Goal: Information Seeking & Learning: Learn about a topic

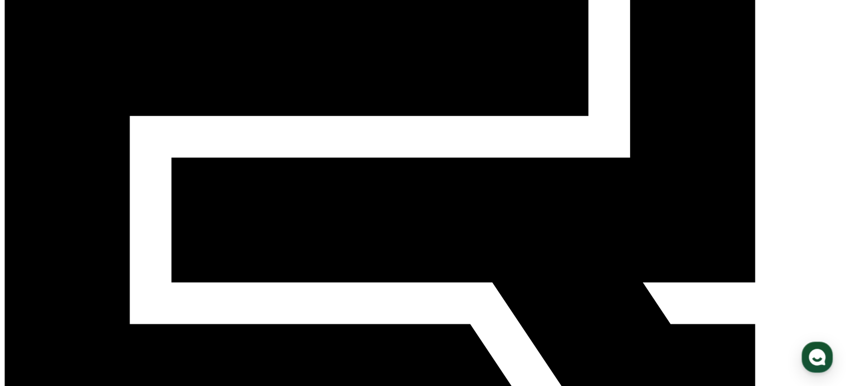
scroll to position [180, 0]
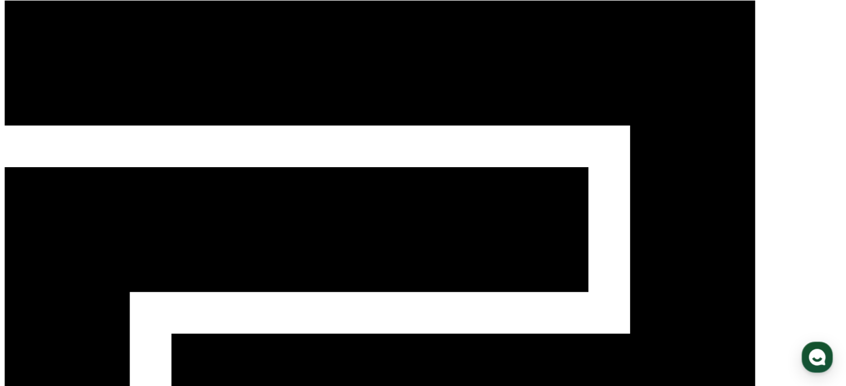
scroll to position [0, 0]
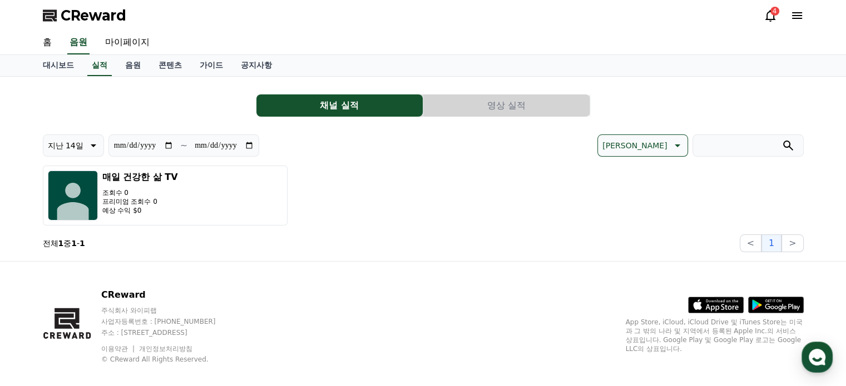
click at [526, 106] on button "영상 실적" at bounding box center [506, 106] width 166 height 22
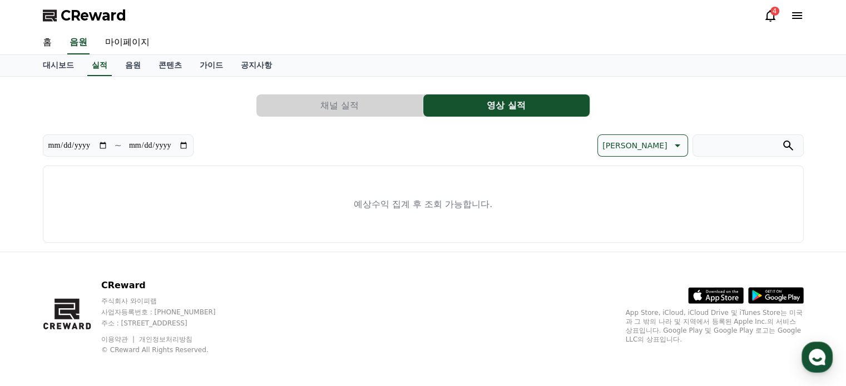
click at [356, 104] on button "채널 실적" at bounding box center [339, 106] width 166 height 22
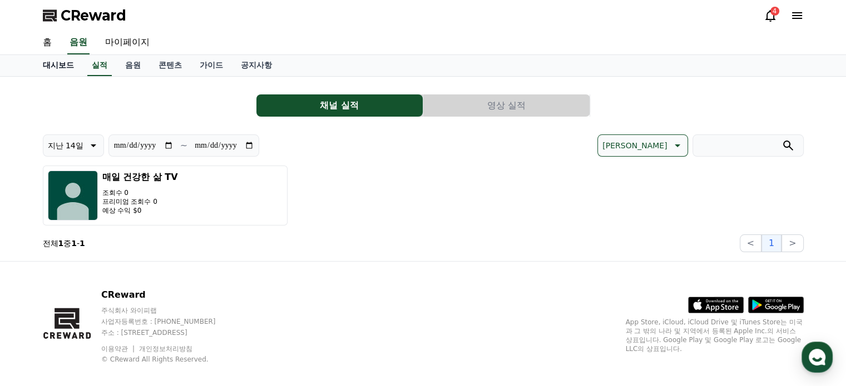
click at [67, 63] on link "대시보드" at bounding box center [58, 65] width 49 height 21
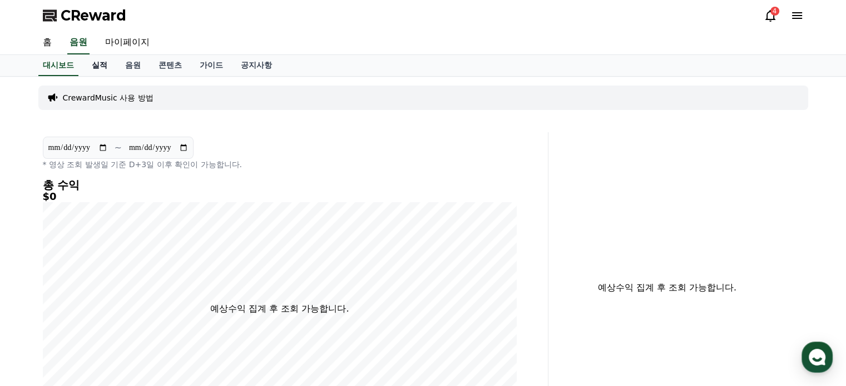
click at [98, 66] on link "실적" at bounding box center [99, 65] width 33 height 21
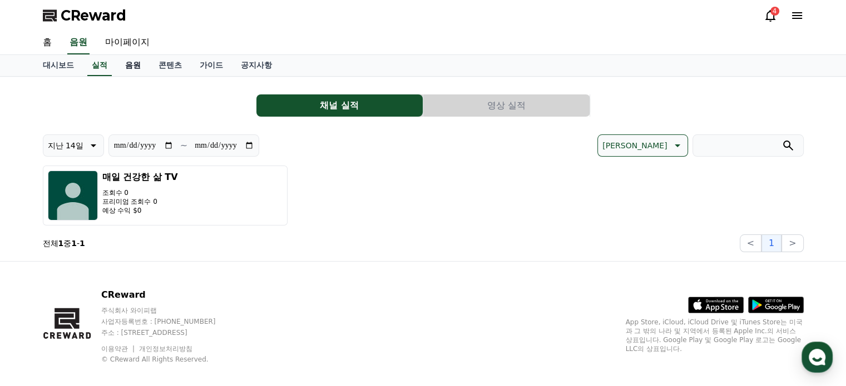
click at [134, 64] on link "음원" at bounding box center [132, 65] width 33 height 21
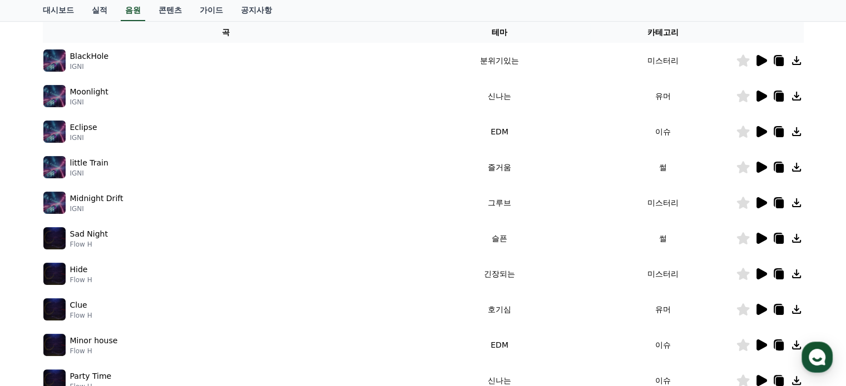
scroll to position [185, 0]
click at [761, 132] on icon at bounding box center [761, 131] width 11 height 11
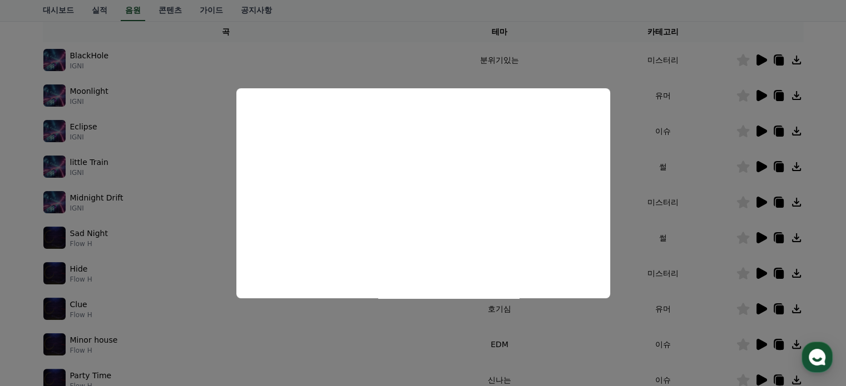
click at [583, 347] on button "close modal" at bounding box center [423, 193] width 846 height 386
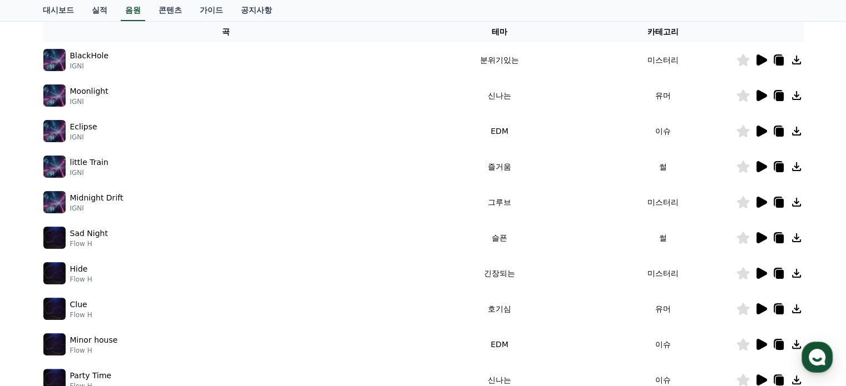
click at [763, 164] on icon at bounding box center [761, 166] width 11 height 11
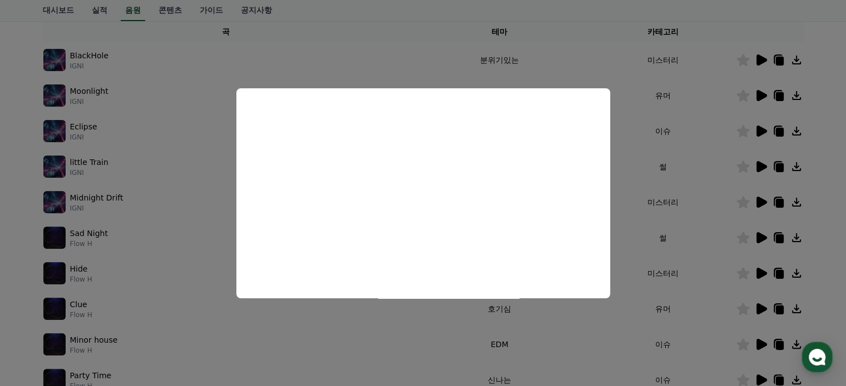
click at [584, 341] on button "close modal" at bounding box center [423, 193] width 846 height 386
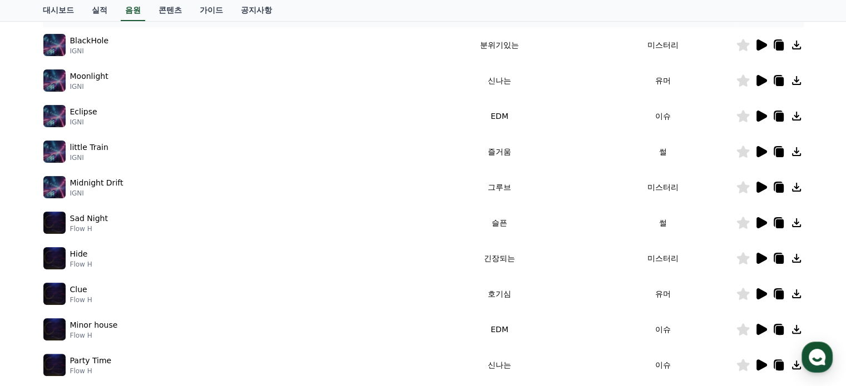
scroll to position [278, 0]
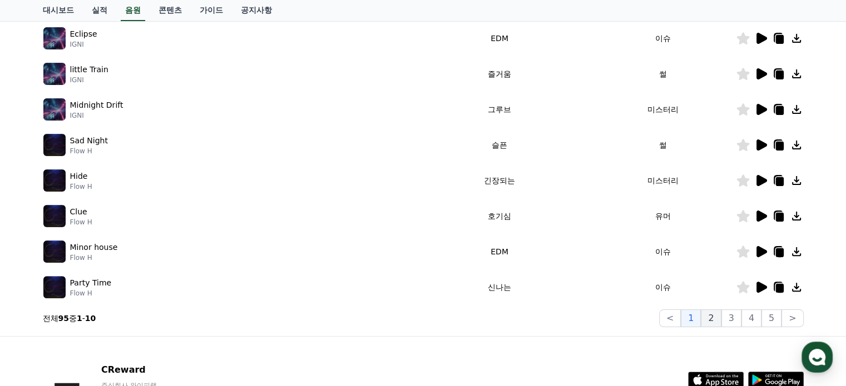
click at [716, 319] on button "2" at bounding box center [710, 319] width 20 height 18
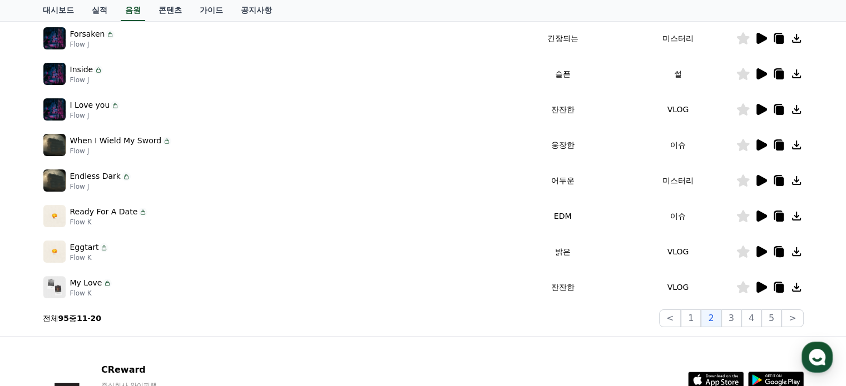
click at [759, 287] on icon at bounding box center [761, 287] width 11 height 11
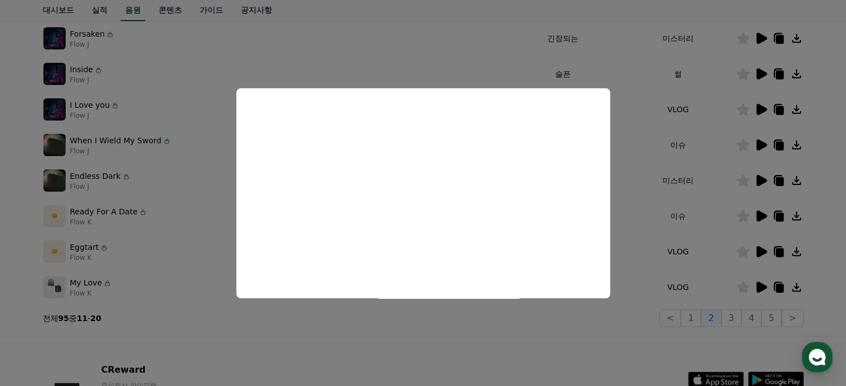
click at [506, 344] on button "close modal" at bounding box center [423, 193] width 846 height 386
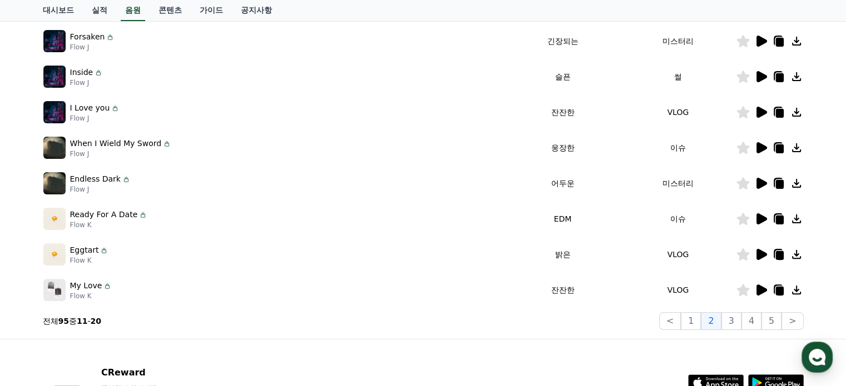
scroll to position [278, 0]
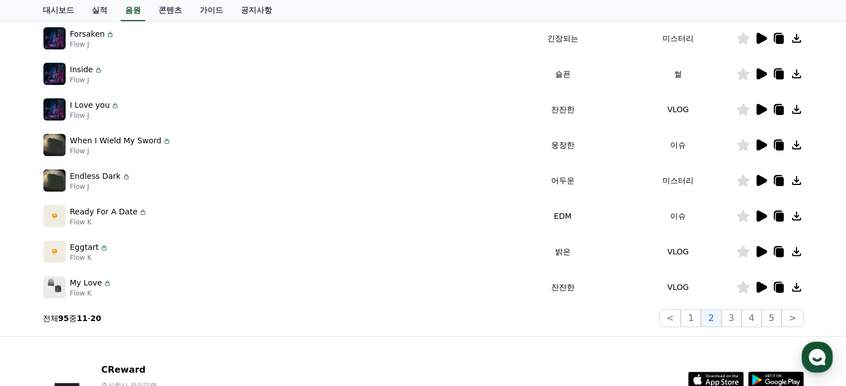
click at [760, 249] on icon at bounding box center [761, 251] width 11 height 11
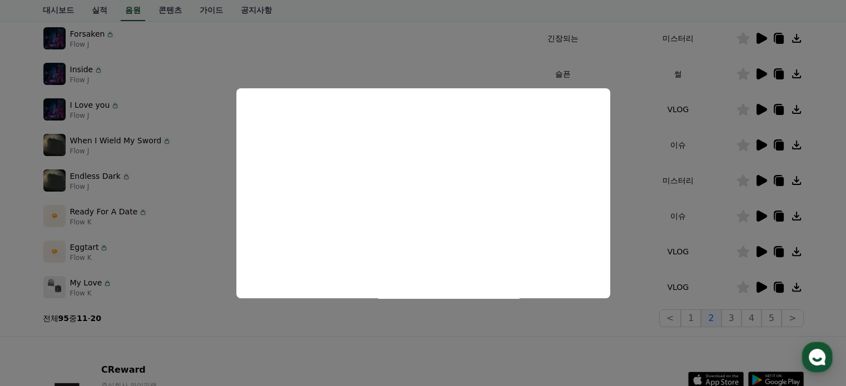
click at [614, 333] on button "close modal" at bounding box center [423, 193] width 846 height 386
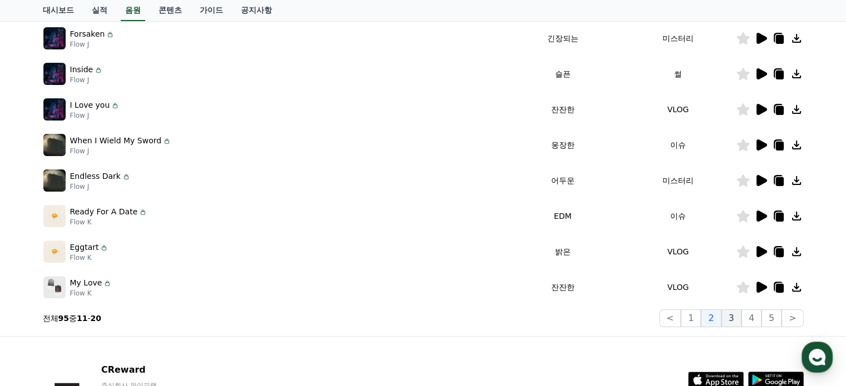
click at [733, 316] on button "3" at bounding box center [731, 319] width 20 height 18
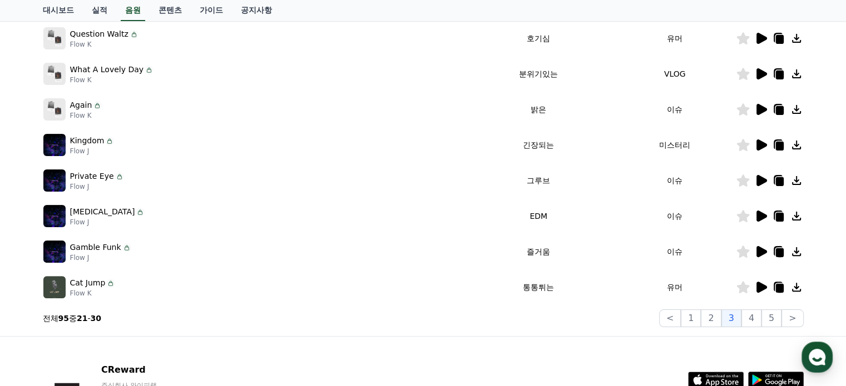
click at [419, 270] on td "Cat Jump Flow K" at bounding box center [253, 288] width 420 height 36
click at [761, 106] on icon at bounding box center [761, 109] width 11 height 11
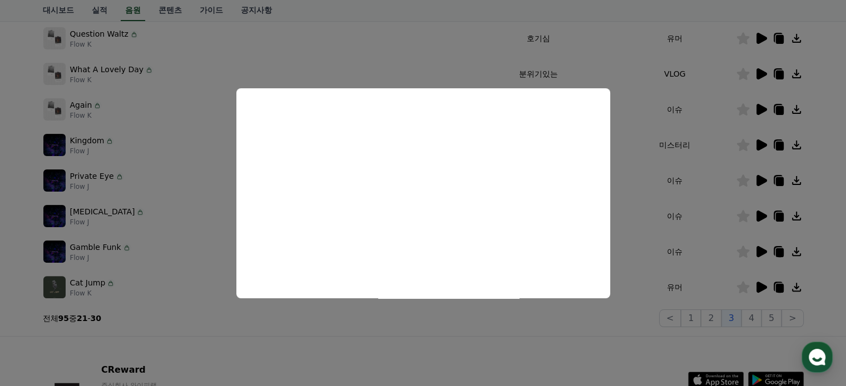
click at [637, 202] on button "close modal" at bounding box center [423, 193] width 846 height 386
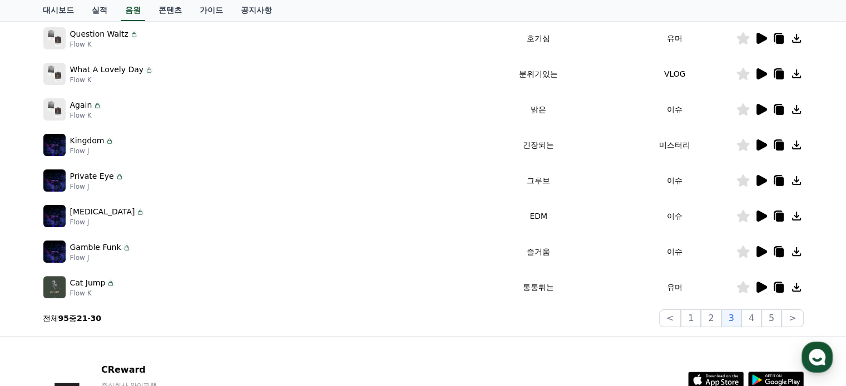
click at [796, 108] on icon at bounding box center [796, 109] width 9 height 9
click at [583, 326] on section "전체 95 중 21 - 30 < 1 2 3 4 5 >" at bounding box center [423, 319] width 761 height 18
